Goal: Find specific page/section: Find specific page/section

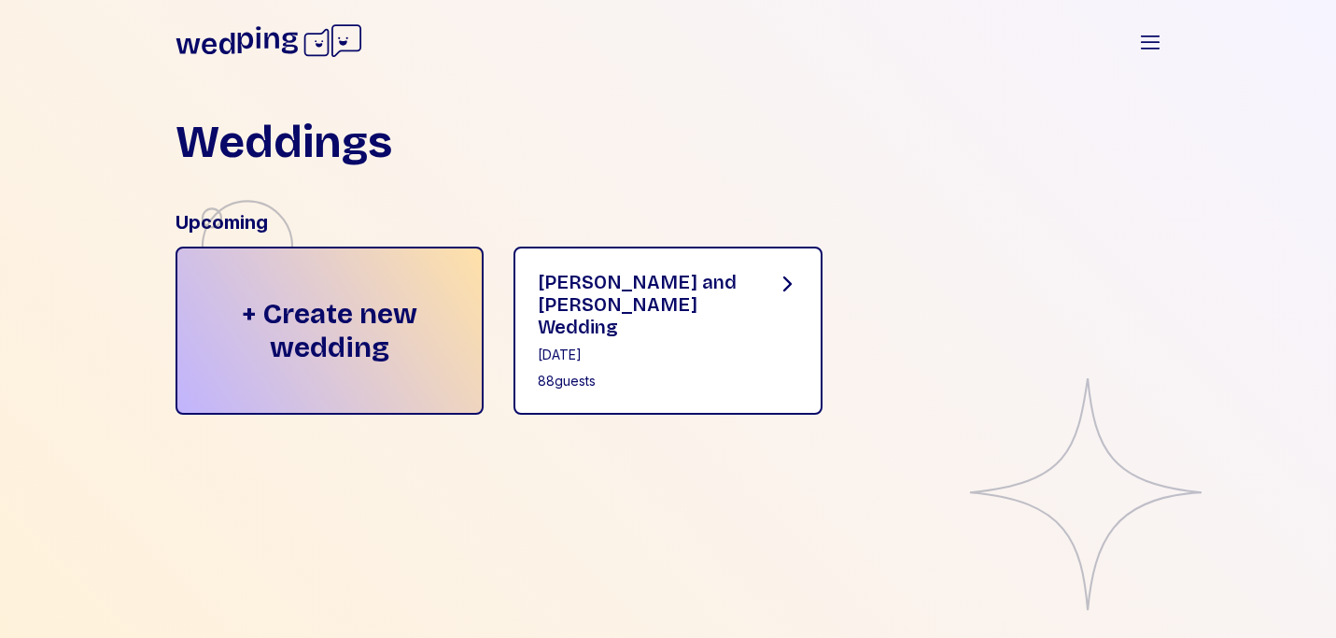
click at [589, 281] on div "[PERSON_NAME] and [PERSON_NAME] Wedding" at bounding box center [642, 304] width 208 height 67
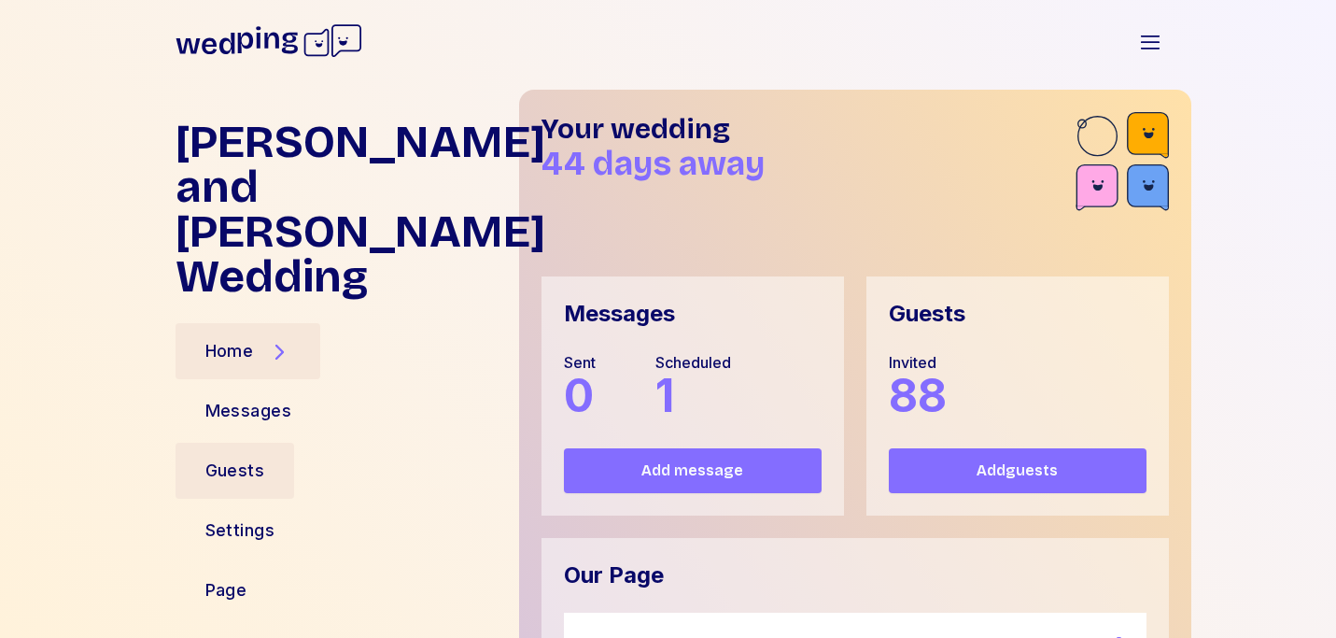
click at [233, 457] on div "Guests" at bounding box center [235, 470] width 60 height 26
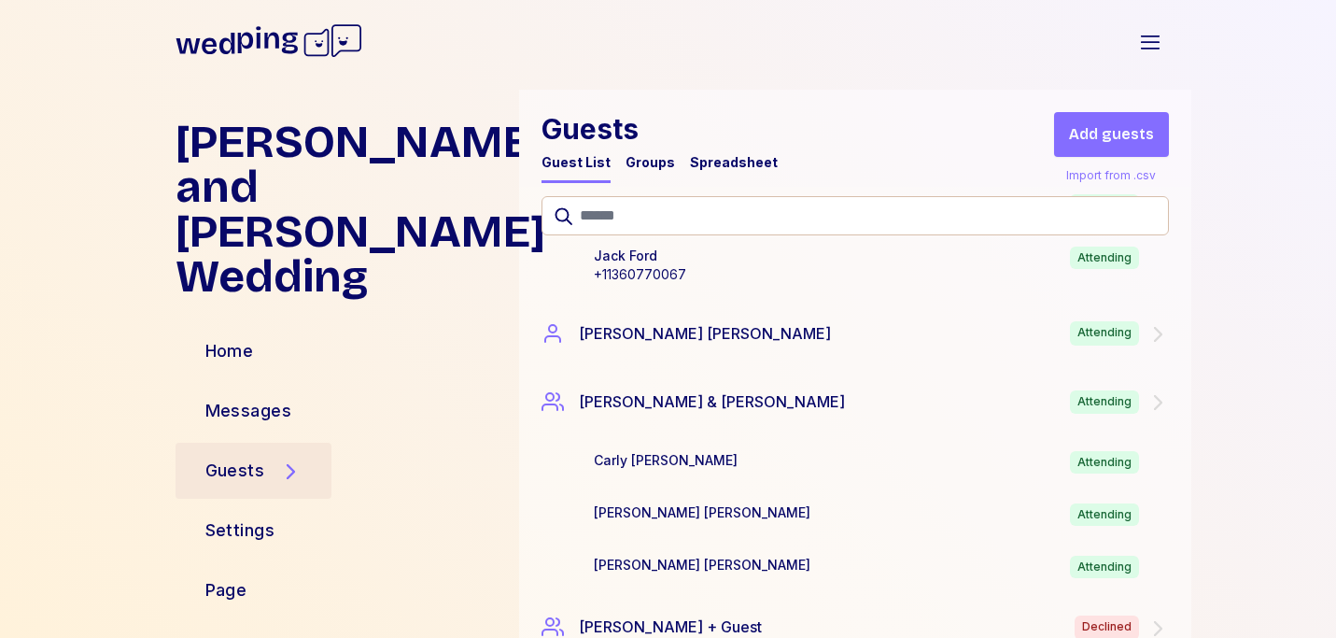
scroll to position [2648, 0]
click at [1161, 328] on icon at bounding box center [1157, 335] width 22 height 22
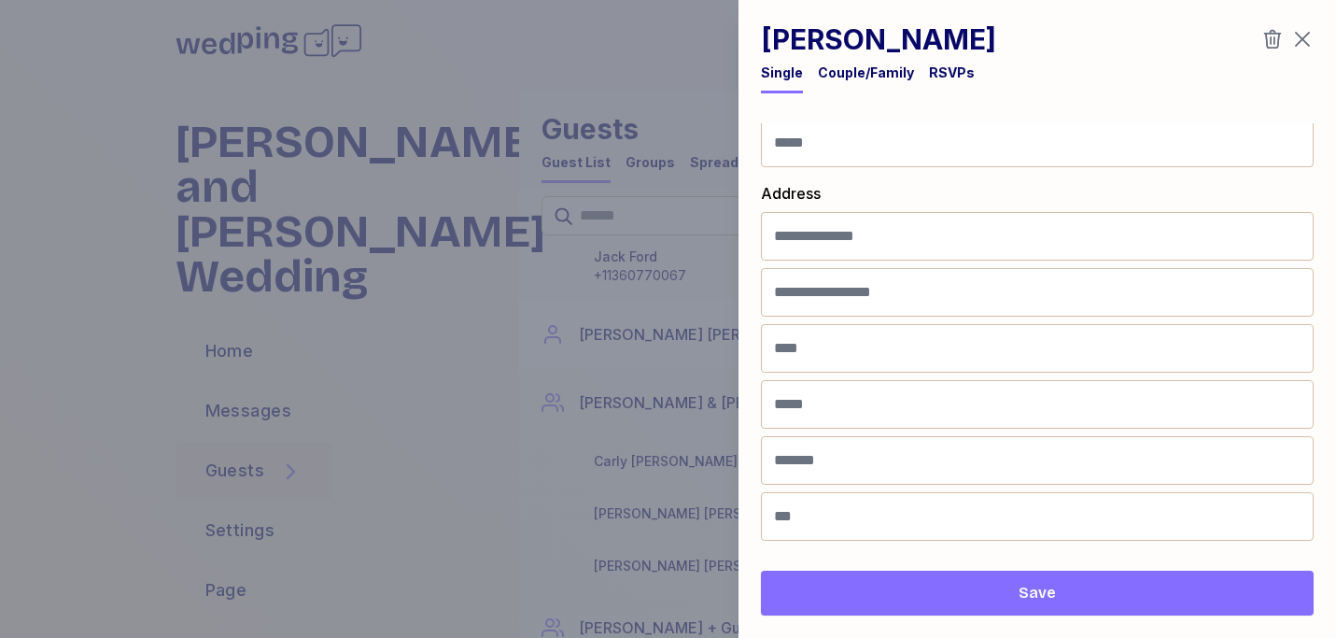
scroll to position [0, 0]
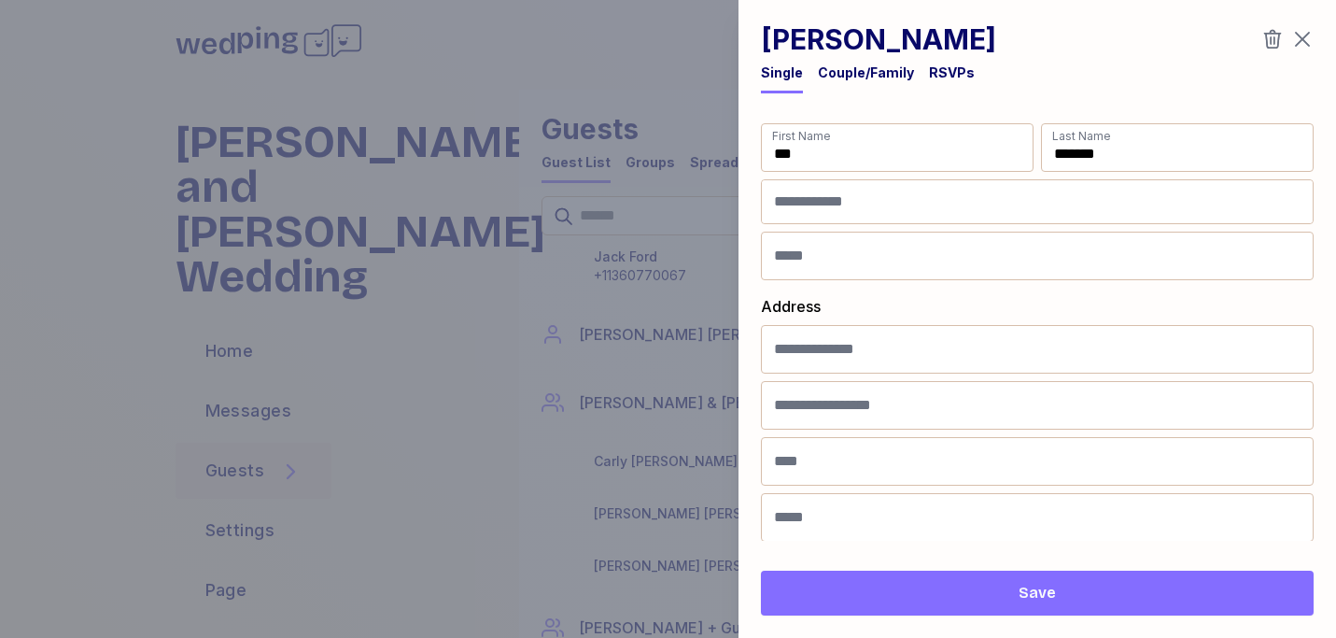
click at [1308, 46] on icon "button" at bounding box center [1302, 40] width 15 height 15
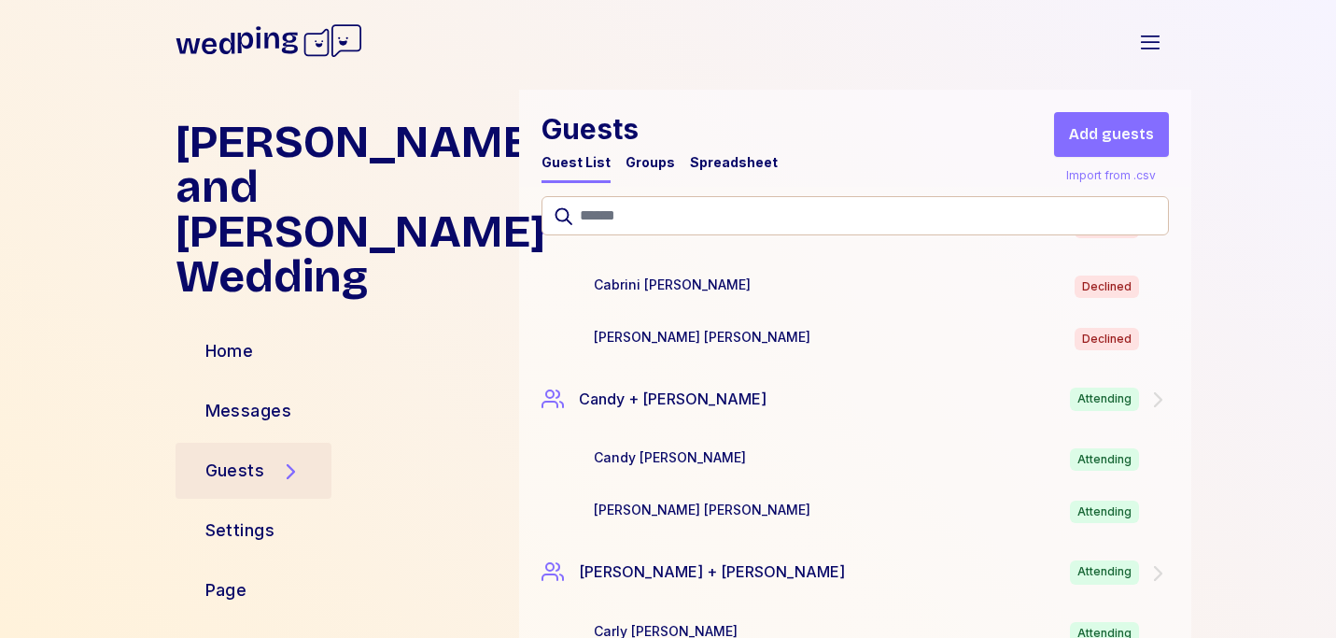
scroll to position [799, 0]
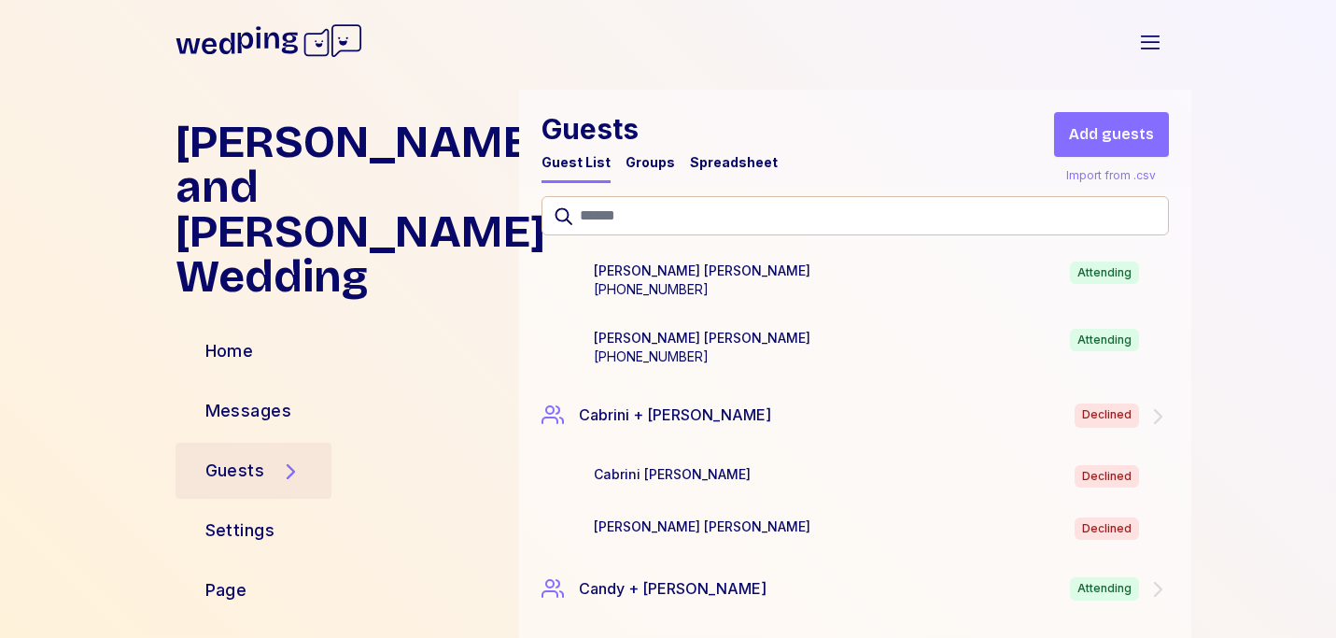
click at [733, 162] on div "Spreadsheet" at bounding box center [734, 162] width 88 height 19
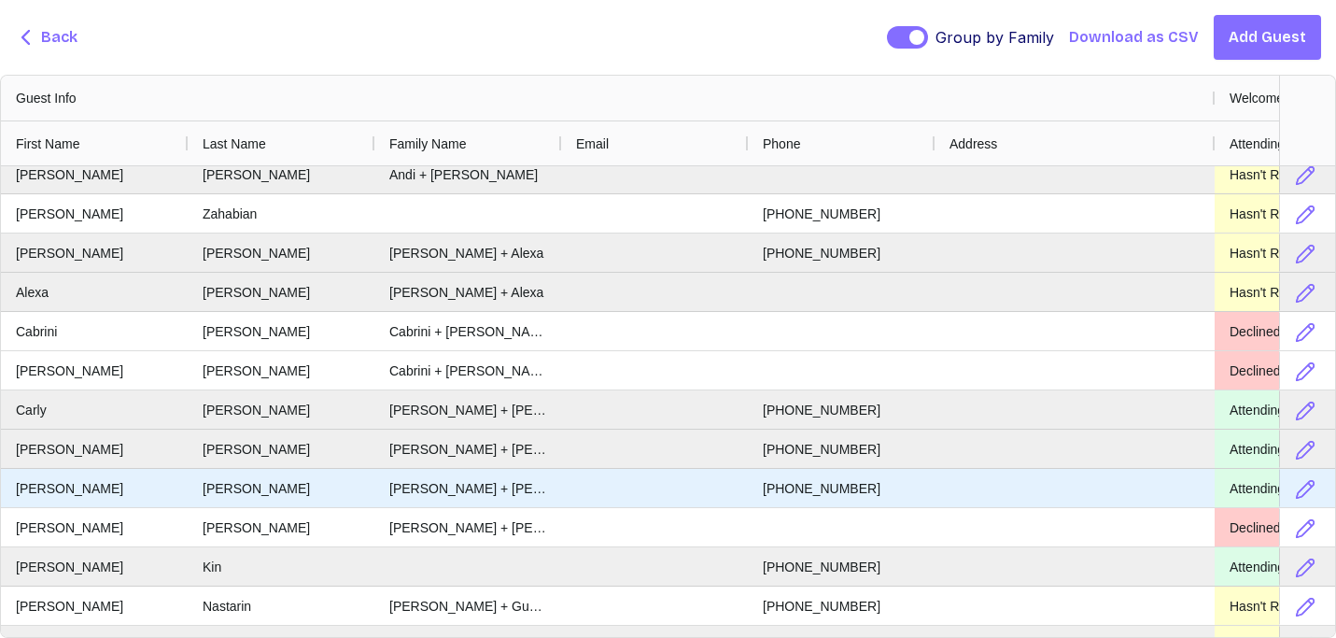
scroll to position [0, 0]
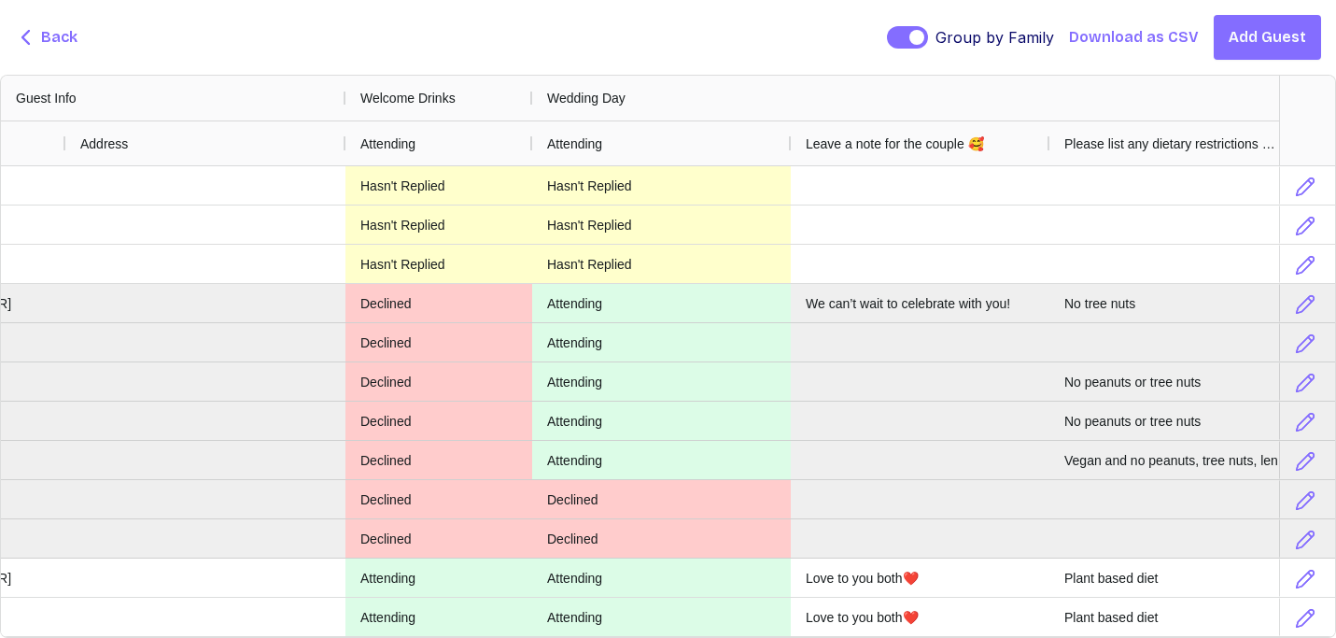
drag, startPoint x: 1090, startPoint y: 99, endPoint x: 1308, endPoint y: 123, distance: 218.9
click at [1308, 123] on div "Guest Info Welcome Drinks Wedding Day Coffee with The [PERSON_NAME] Email Phone…" at bounding box center [668, 121] width 1334 height 91
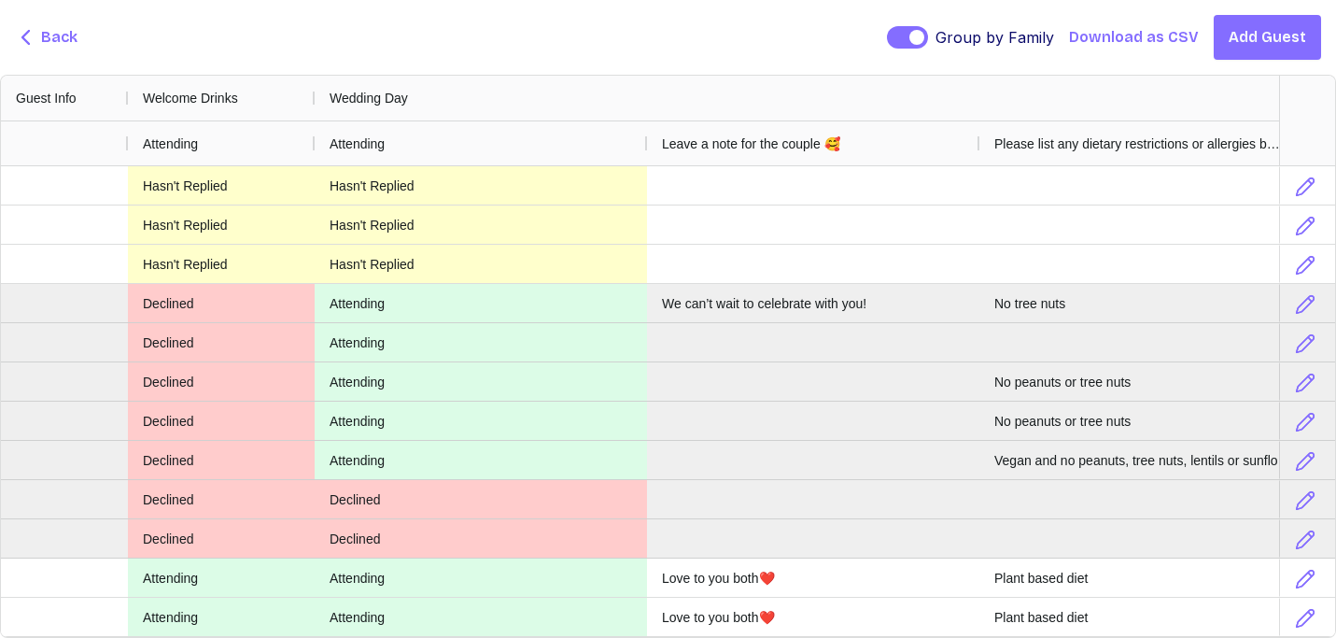
drag, startPoint x: 1091, startPoint y: 100, endPoint x: 1312, endPoint y: 137, distance: 223.5
click at [1312, 137] on div "Guest Info Welcome Drinks Wedding Day Coffee with The [PERSON_NAME] Phone Addre…" at bounding box center [668, 121] width 1334 height 91
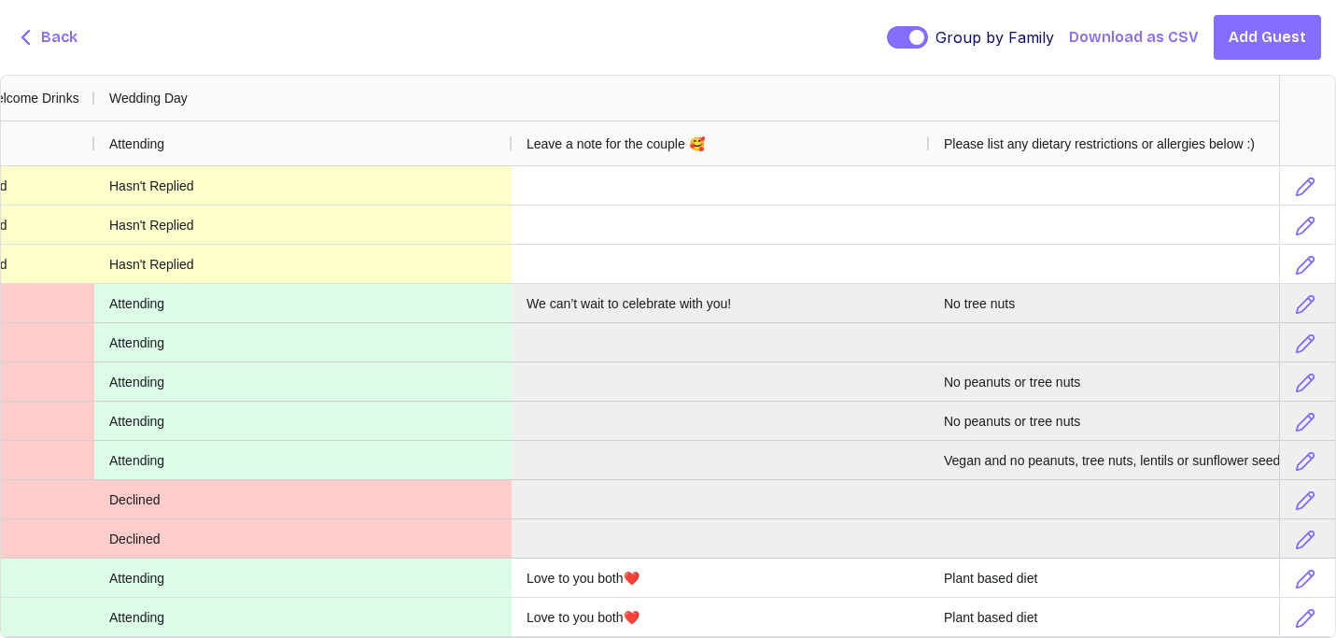
drag, startPoint x: 1092, startPoint y: 93, endPoint x: 1305, endPoint y: 152, distance: 220.8
click at [1335, 136] on html "[PERSON_NAME] and [PERSON_NAME] Wedding Open sidebar [PERSON_NAME] and [PERSON_…" at bounding box center [668, 319] width 1336 height 638
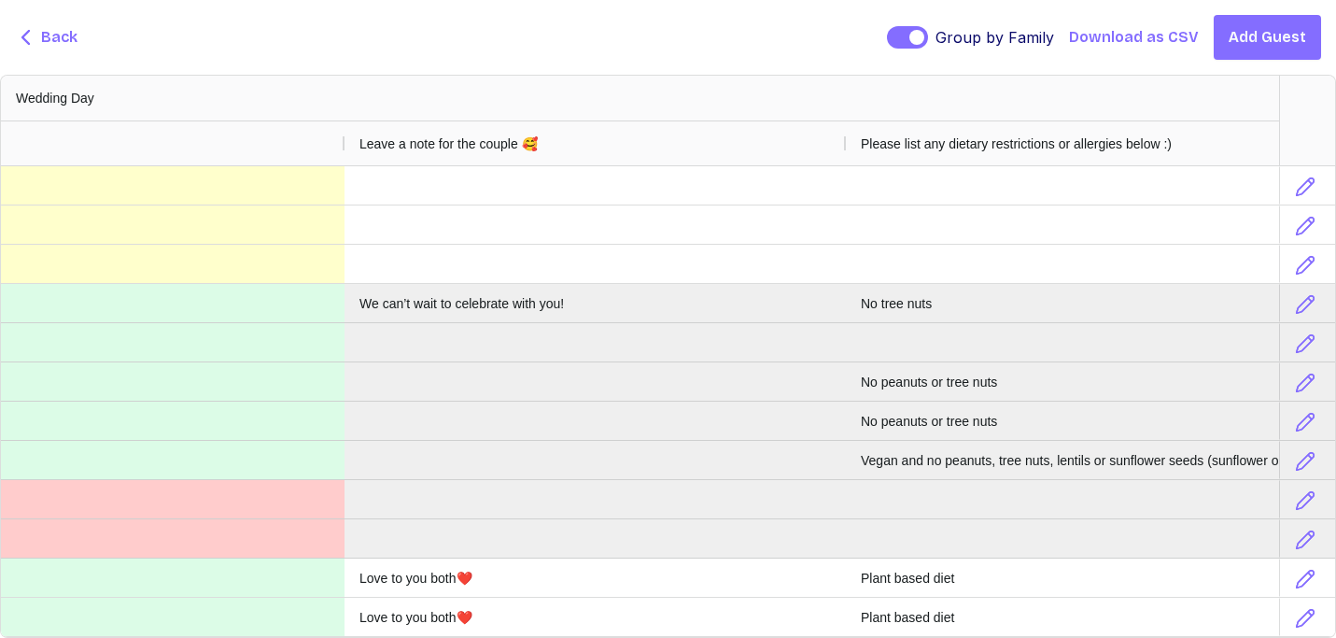
drag, startPoint x: 1093, startPoint y: 98, endPoint x: 1343, endPoint y: 132, distance: 252.4
click at [1335, 132] on html "[PERSON_NAME] and [PERSON_NAME] Wedding Open sidebar [PERSON_NAME] and [PERSON_…" at bounding box center [668, 319] width 1336 height 638
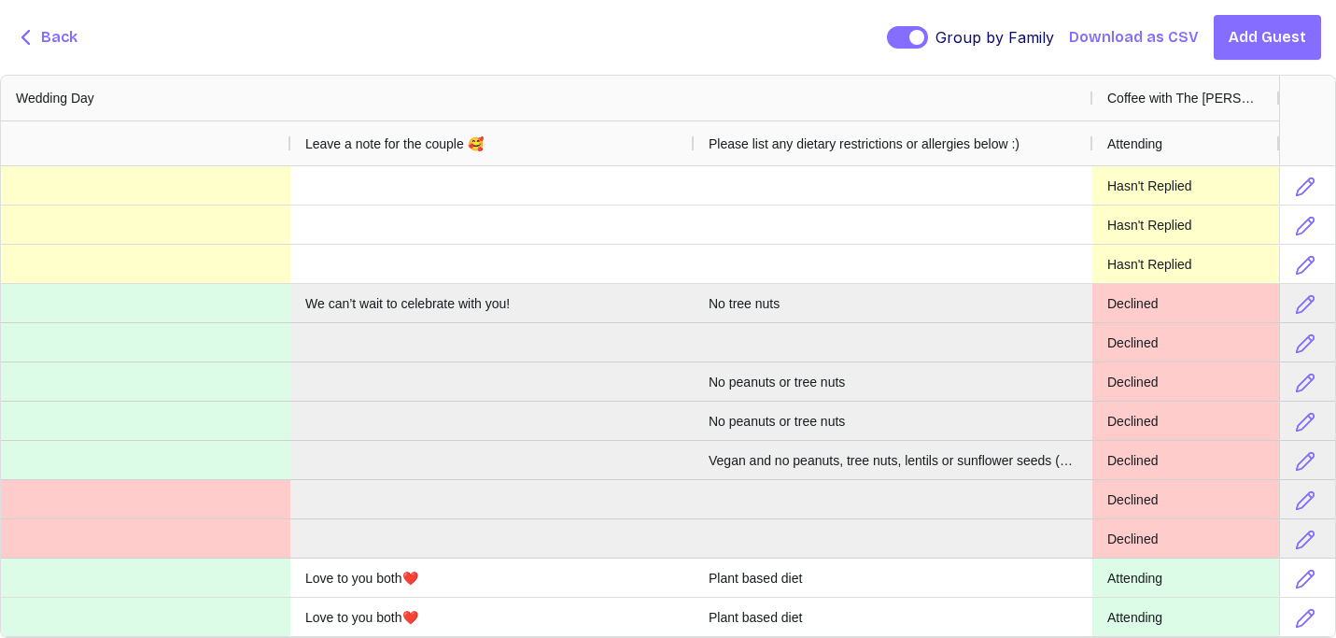
drag, startPoint x: 1106, startPoint y: 95, endPoint x: 812, endPoint y: 217, distance: 318.1
click at [812, 217] on div "Wedding Day Coffee with The [PERSON_NAME] Welcome Drinks Attending Leave a note…" at bounding box center [668, 356] width 1334 height 561
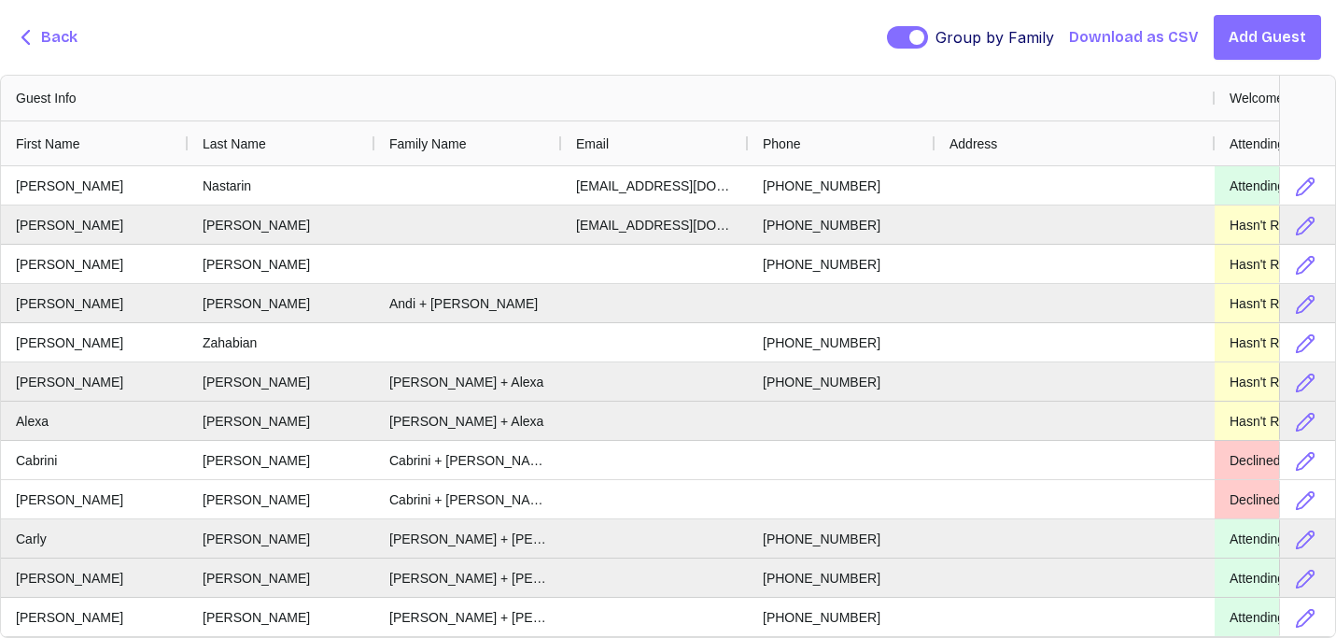
click at [55, 34] on span "Back" at bounding box center [59, 37] width 36 height 22
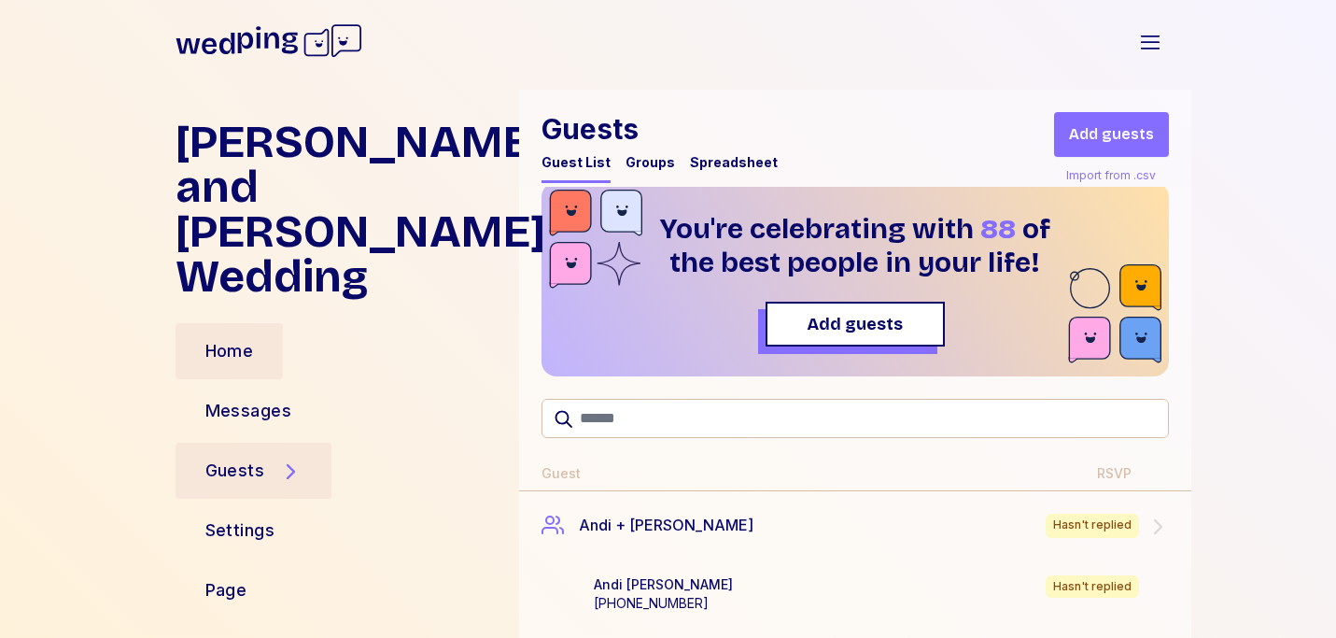
click at [203, 323] on div "Home" at bounding box center [230, 351] width 108 height 56
